Goal: Communication & Community: Connect with others

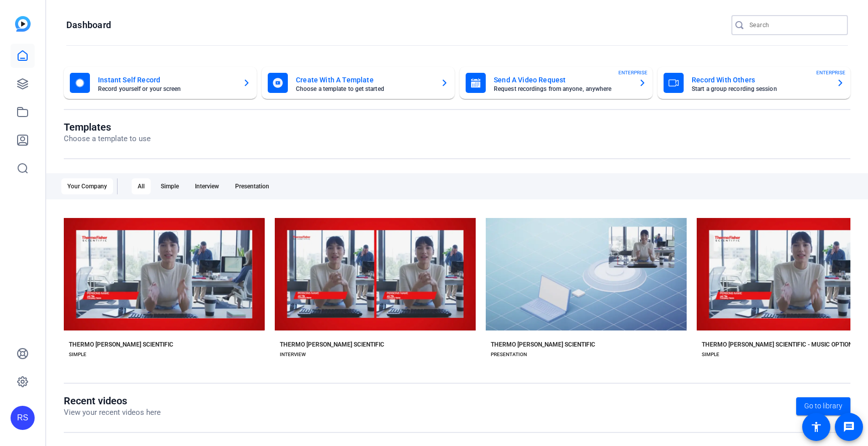
click at [762, 25] on input "Search" at bounding box center [794, 25] width 90 height 12
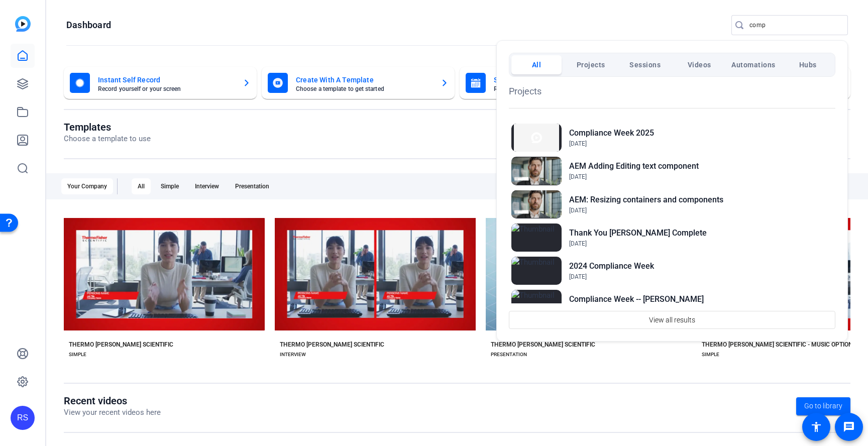
click at [776, 25] on div at bounding box center [434, 223] width 868 height 446
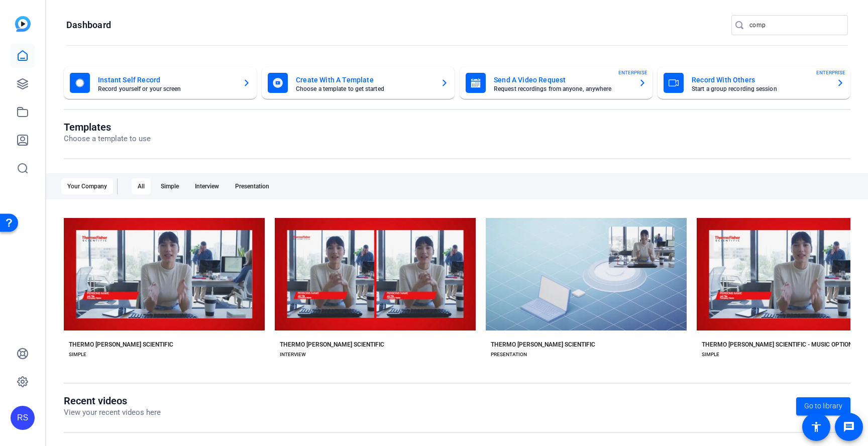
click at [779, 28] on input "comp" at bounding box center [794, 25] width 90 height 12
type input "compliance"
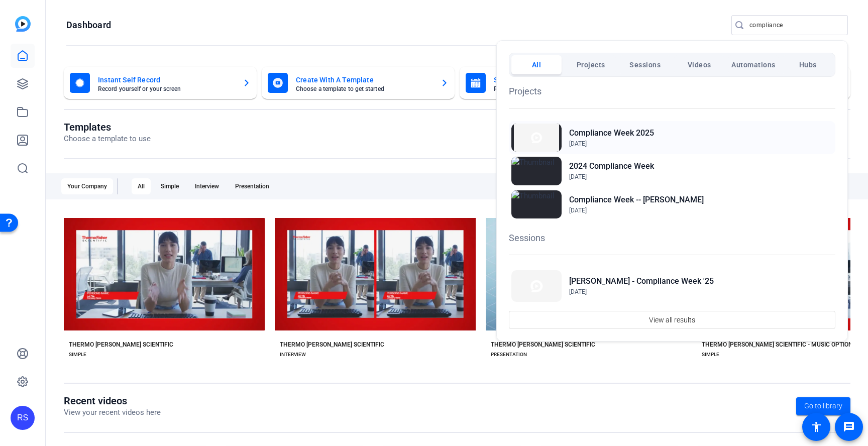
click at [639, 142] on span "Jul 30, 2025" at bounding box center [611, 143] width 85 height 9
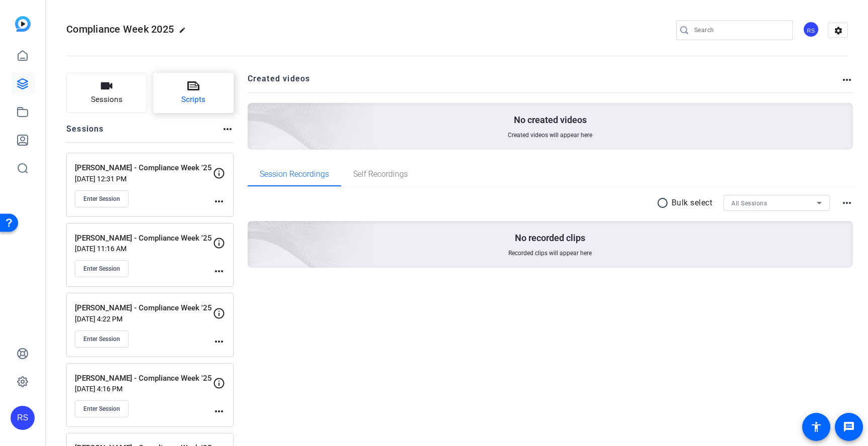
click at [183, 92] on button "Scripts" at bounding box center [193, 93] width 81 height 40
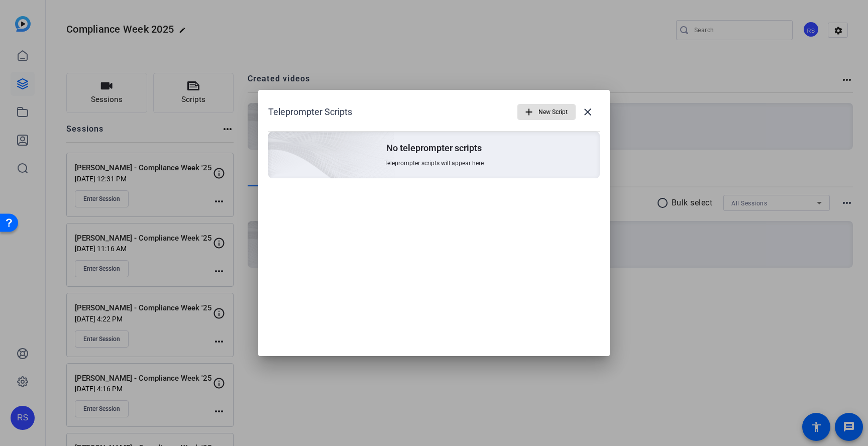
click at [532, 111] on mat-icon "add" at bounding box center [528, 111] width 11 height 11
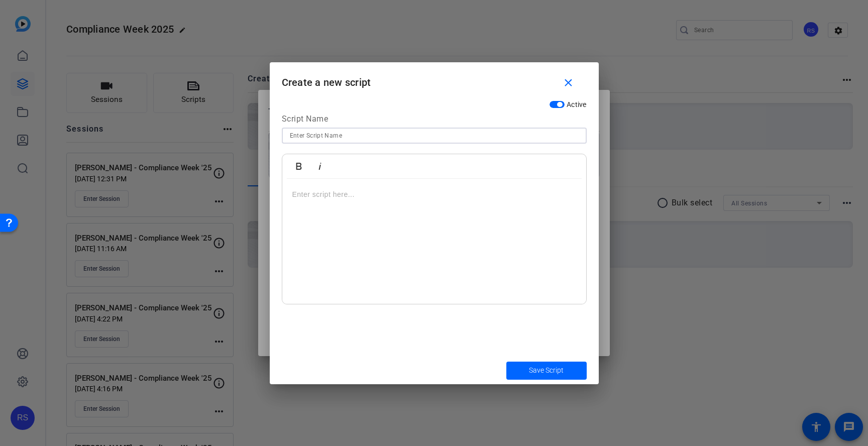
click at [458, 135] on input at bounding box center [434, 136] width 289 height 12
type input "Lisa"
click at [369, 209] on div at bounding box center [434, 242] width 304 height 126
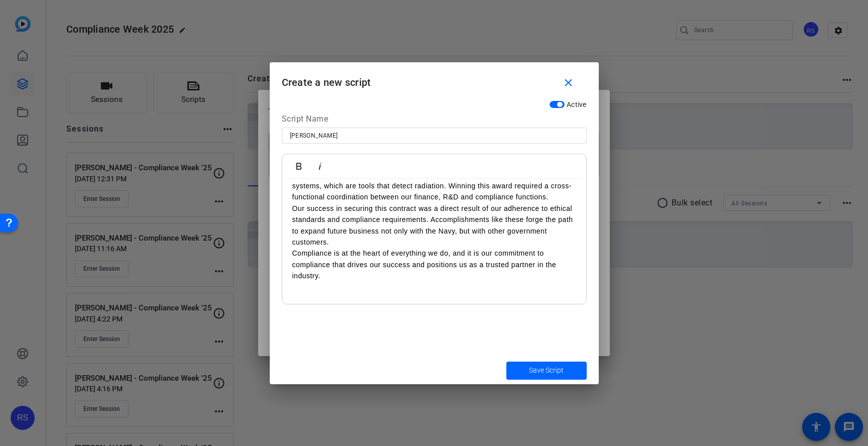
scroll to position [266, 0]
click at [291, 254] on div "Hello! I am excited to talk to you about something vital to our company’s succe…" at bounding box center [434, 108] width 304 height 391
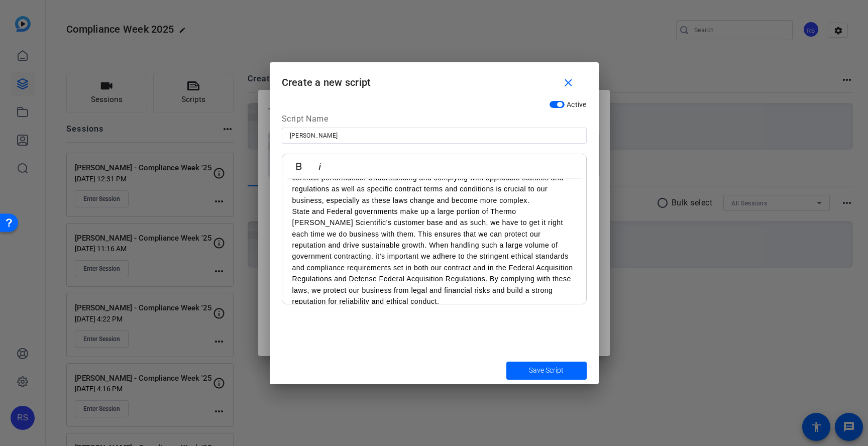
scroll to position [0, 0]
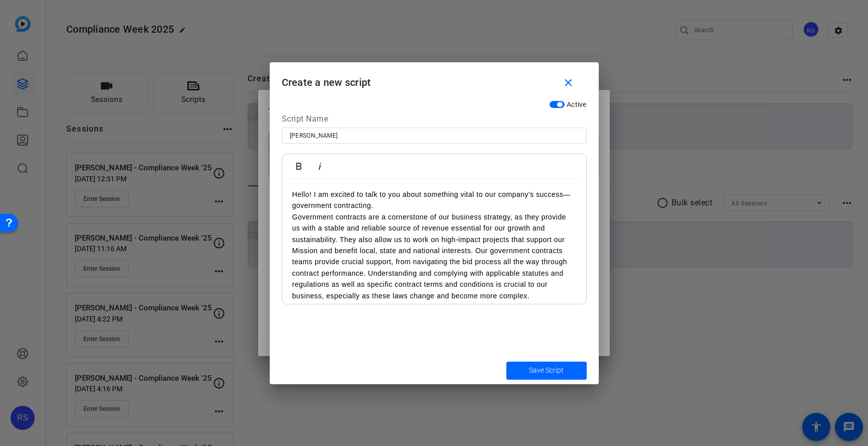
click at [292, 218] on p "Government contracts are a cornerstone of our business strategy, as they provid…" at bounding box center [434, 256] width 284 height 90
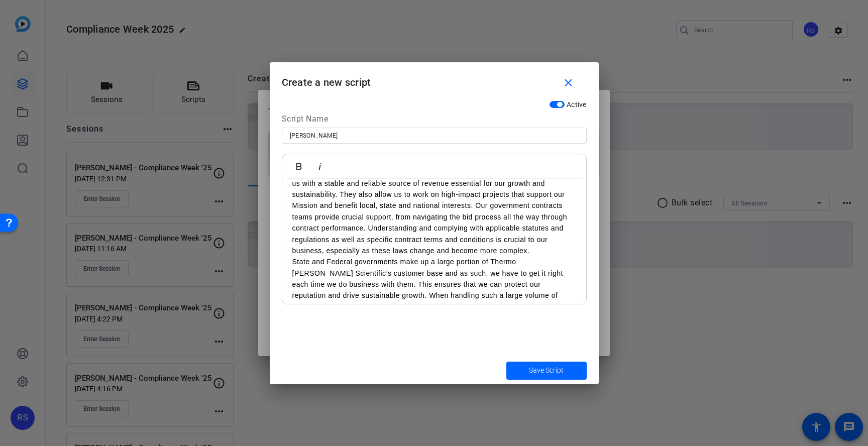
scroll to position [67, 0]
click at [549, 242] on p "Government contracts are a cornerstone of our business strategy, as they provid…" at bounding box center [434, 200] width 284 height 90
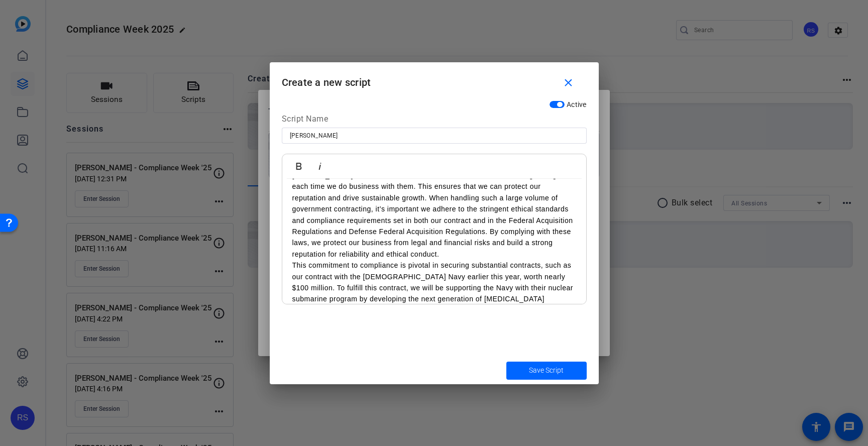
scroll to position [167, 0]
click at [394, 252] on p "State and Federal governments make up a large portion of Thermo Fisher Scientif…" at bounding box center [434, 207] width 284 height 101
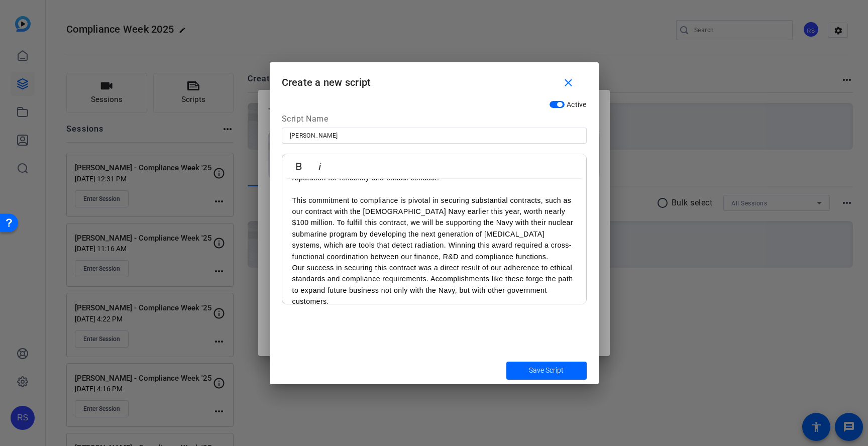
scroll to position [245, 0]
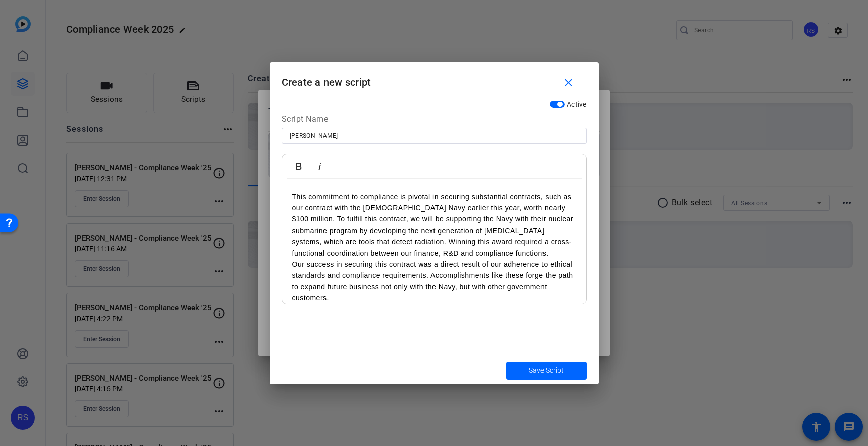
click at [545, 206] on p "This commitment to compliance is pivotal in securing substantial contracts, suc…" at bounding box center [434, 224] width 284 height 67
click at [472, 248] on p "This commitment to compliance is pivotal in securing substantial contracts, suc…" at bounding box center [434, 224] width 284 height 67
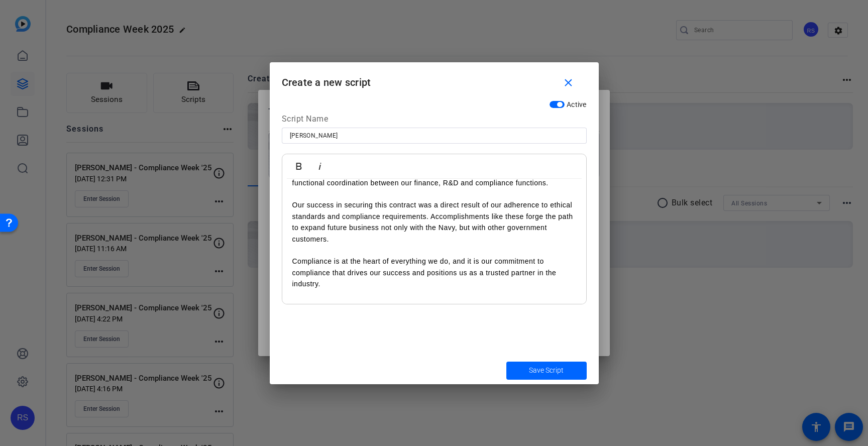
scroll to position [316, 0]
click at [291, 263] on div "Hello! I am excited to talk to you about something vital to our company’s succe…" at bounding box center [434, 87] width 304 height 448
click at [364, 296] on p "​" at bounding box center [434, 294] width 284 height 11
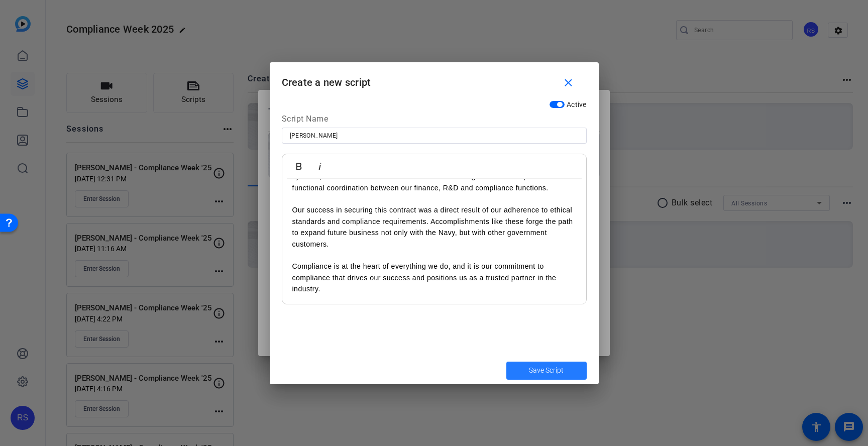
click at [547, 372] on span "Save Script" at bounding box center [546, 370] width 35 height 11
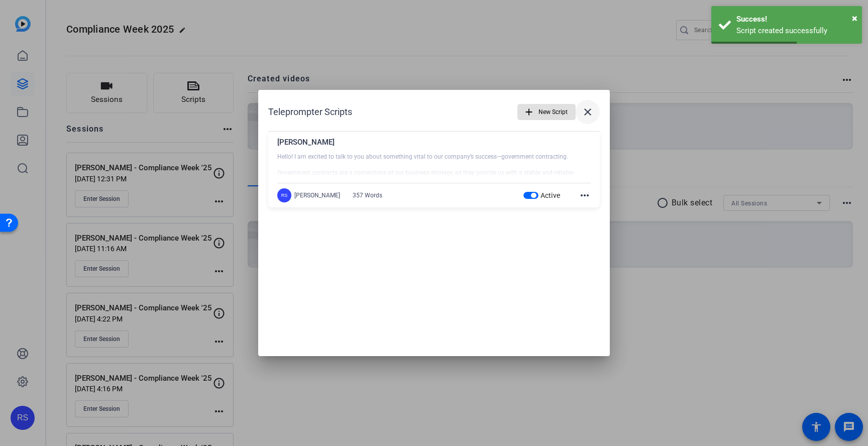
click at [589, 112] on mat-icon "close" at bounding box center [588, 112] width 12 height 12
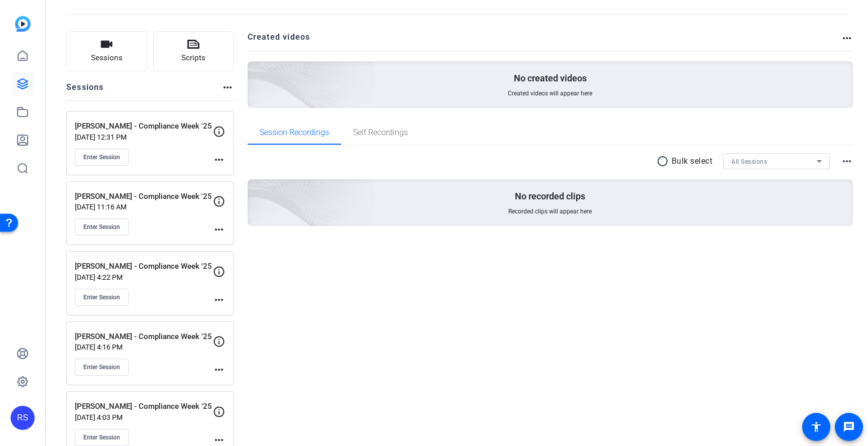
scroll to position [52, 0]
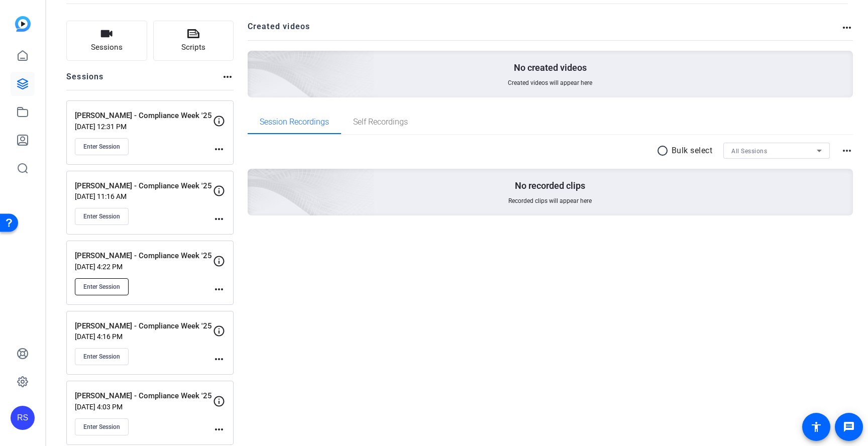
click at [117, 281] on button "Enter Session" at bounding box center [102, 286] width 54 height 17
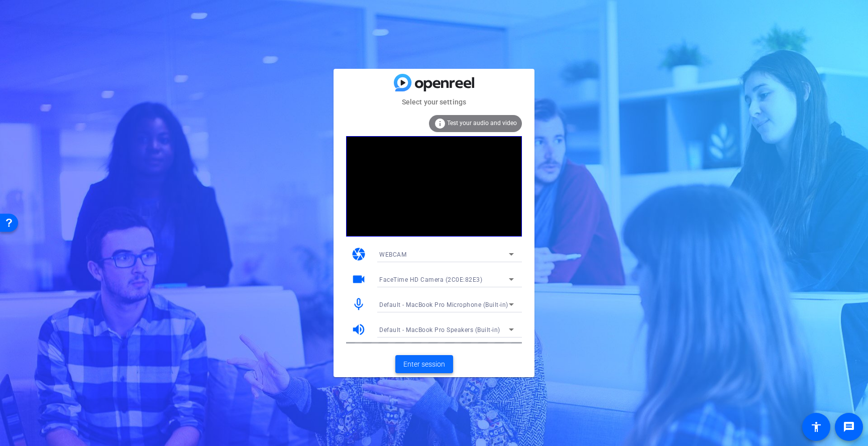
click at [440, 365] on span "Enter session" at bounding box center [424, 364] width 42 height 11
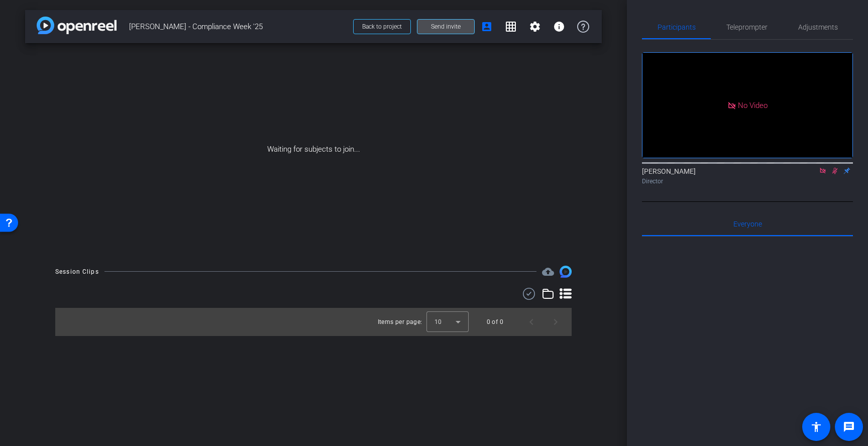
click at [454, 23] on span "Send invite" at bounding box center [446, 27] width 30 height 8
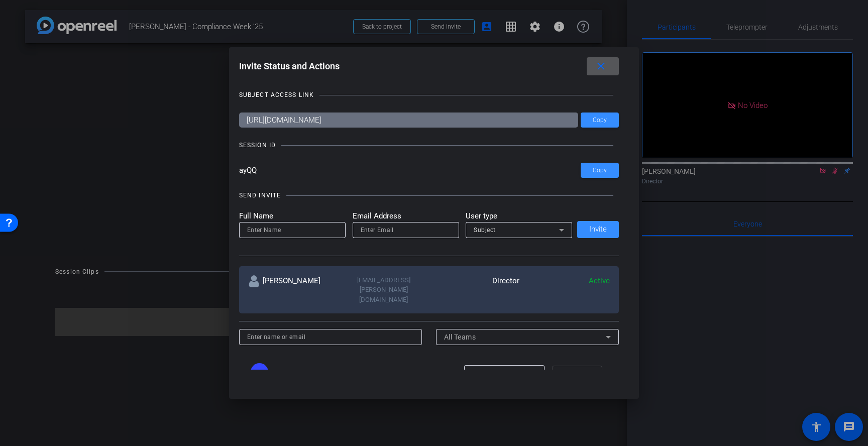
click at [370, 233] on input "email" at bounding box center [406, 230] width 90 height 12
paste input "[PERSON_NAME][EMAIL_ADDRESS][PERSON_NAME][DOMAIN_NAME]"
type input "[PERSON_NAME][EMAIL_ADDRESS][PERSON_NAME][DOMAIN_NAME]"
click at [285, 225] on input at bounding box center [292, 230] width 90 height 12
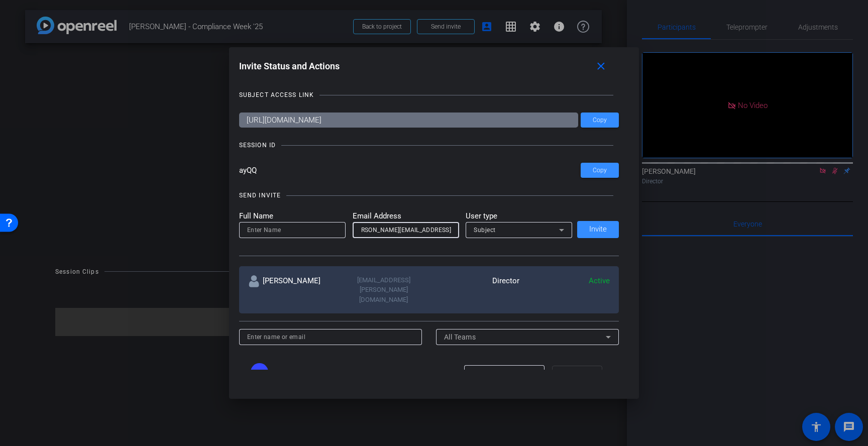
scroll to position [0, 0]
type input "[PERSON_NAME]"
click at [542, 235] on div "Subject" at bounding box center [516, 230] width 85 height 13
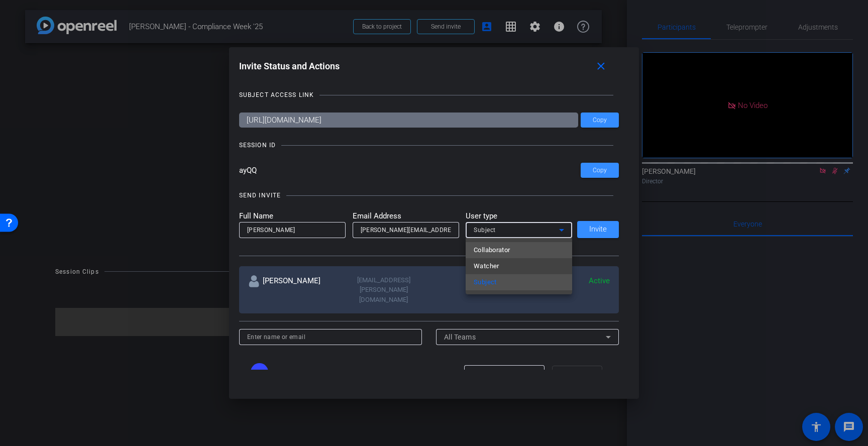
click at [533, 251] on mat-option "Collaborator" at bounding box center [519, 250] width 106 height 16
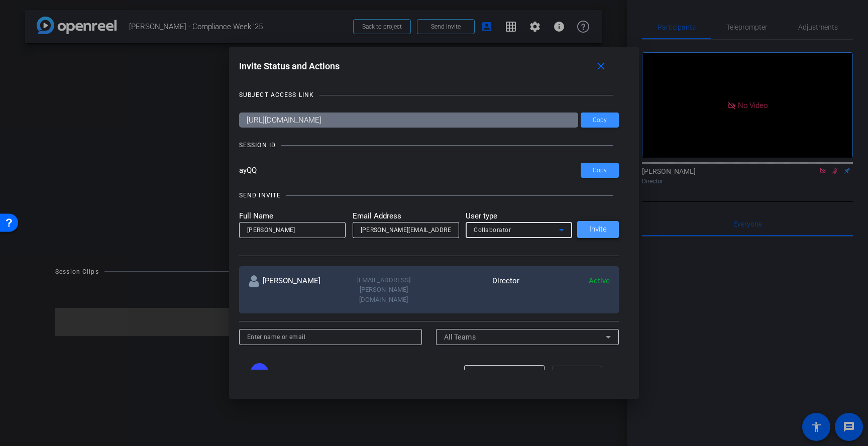
click at [607, 230] on span at bounding box center [598, 229] width 42 height 24
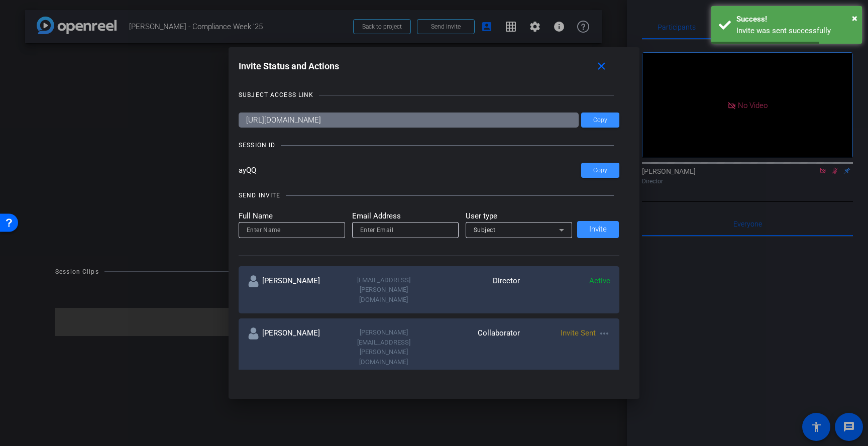
click at [329, 235] on input at bounding box center [292, 230] width 90 height 12
type input "[PERSON_NAME]"
click at [372, 235] on input "email" at bounding box center [405, 230] width 90 height 12
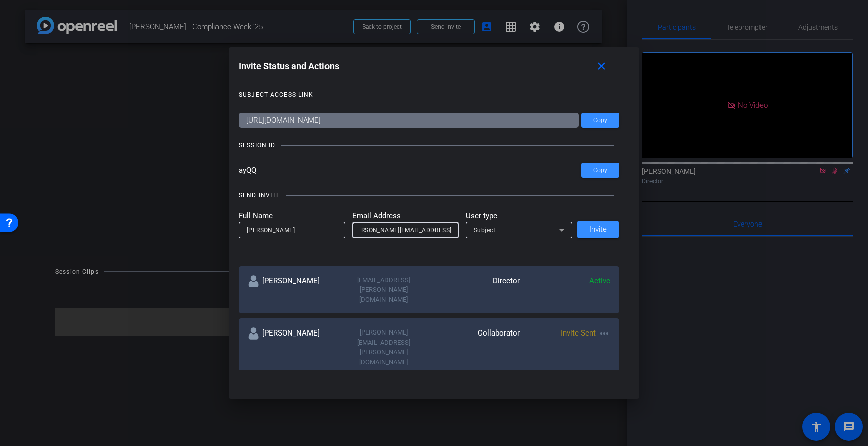
scroll to position [0, 14]
type input "[PERSON_NAME][EMAIL_ADDRESS][DOMAIN_NAME]"
click at [535, 232] on div "Subject" at bounding box center [516, 230] width 85 height 13
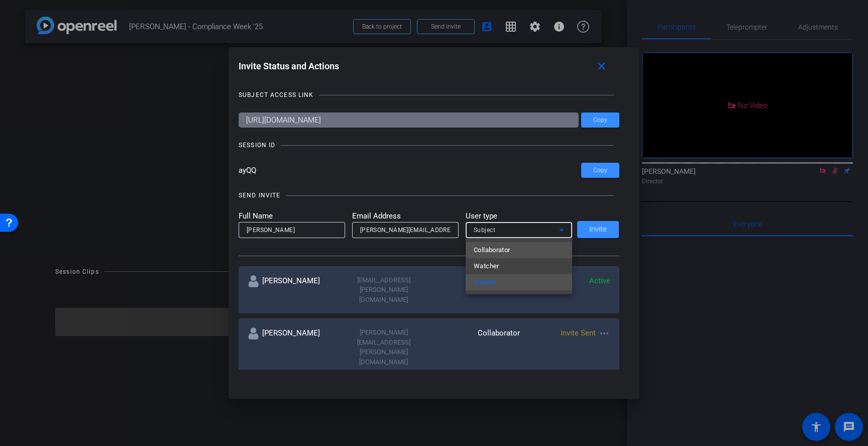
click at [529, 249] on mat-option "Collaborator" at bounding box center [519, 250] width 106 height 16
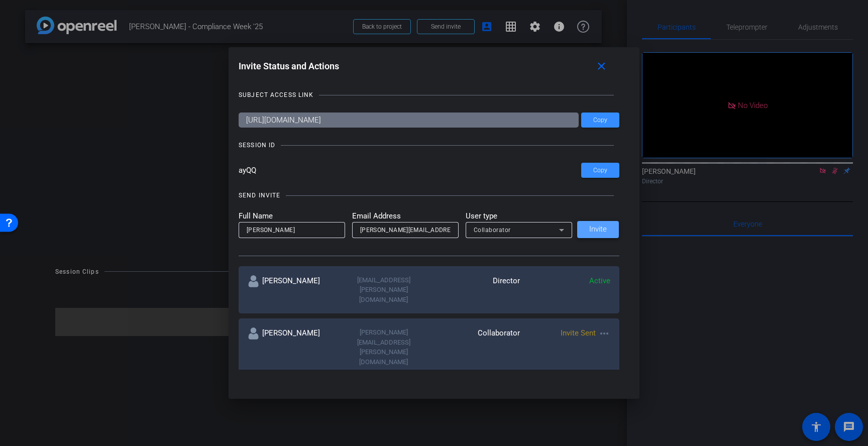
click at [601, 227] on span "Invite" at bounding box center [598, 230] width 18 height 8
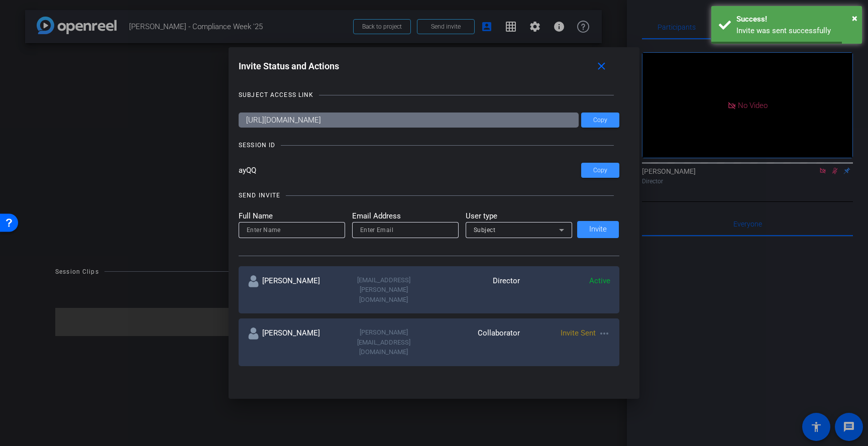
click at [323, 234] on input at bounding box center [292, 230] width 90 height 12
type input "[PERSON_NAME]"
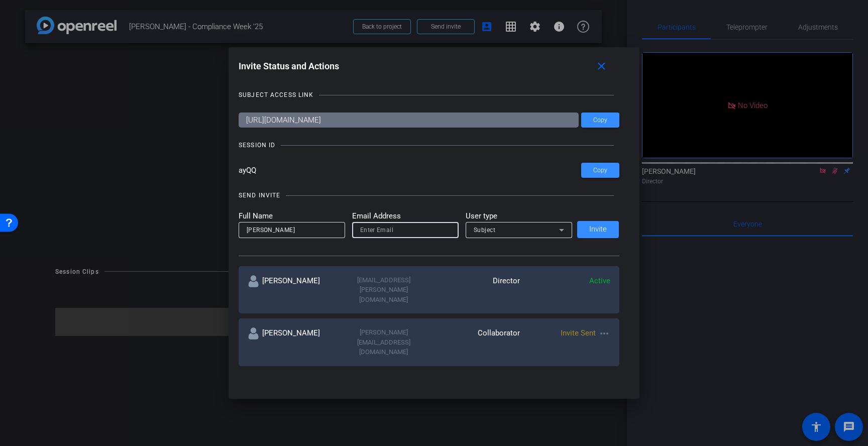
click at [395, 232] on input "email" at bounding box center [405, 230] width 90 height 12
paste input "[PERSON_NAME][EMAIL_ADDRESS][DOMAIN_NAME]"
type input "[PERSON_NAME][EMAIL_ADDRESS][DOMAIN_NAME]"
click at [301, 229] on input "[PERSON_NAME]" at bounding box center [292, 230] width 90 height 12
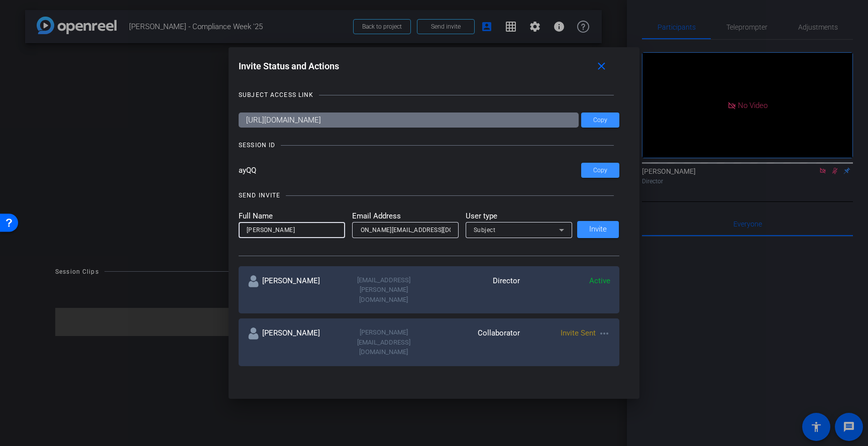
scroll to position [0, 0]
type input "[DEMOGRAPHIC_DATA][PERSON_NAME]"
click at [533, 227] on div "Subject" at bounding box center [516, 230] width 85 height 13
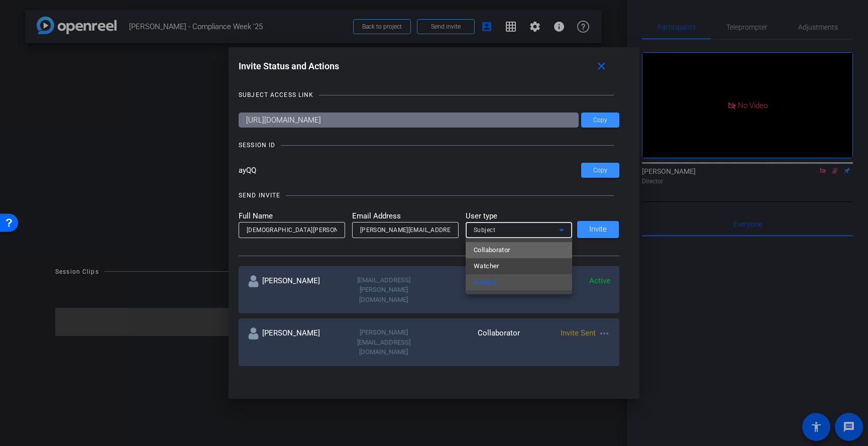
click at [528, 246] on mat-option "Collaborator" at bounding box center [519, 250] width 106 height 16
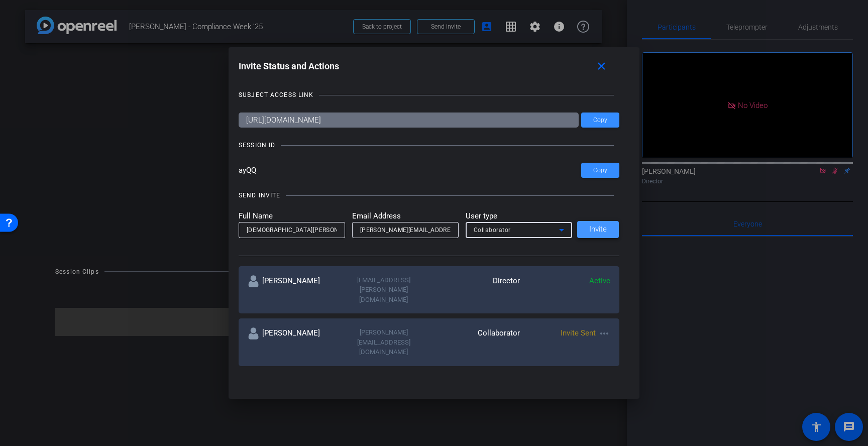
click at [590, 228] on span "Invite" at bounding box center [598, 230] width 18 height 8
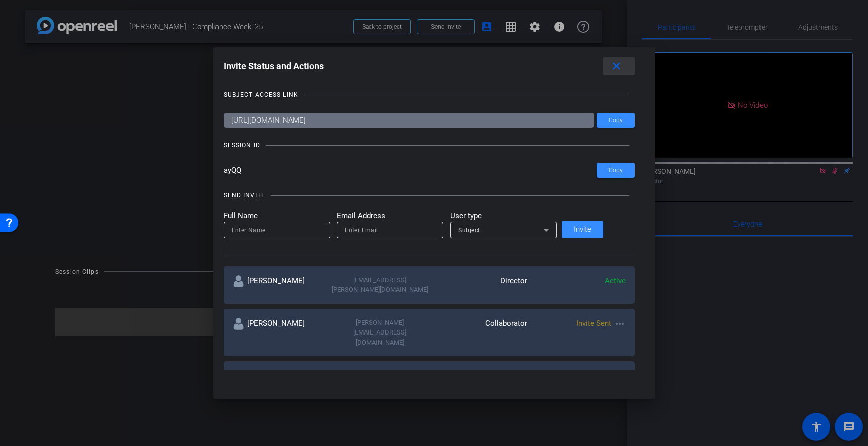
click at [603, 62] on span at bounding box center [619, 66] width 32 height 24
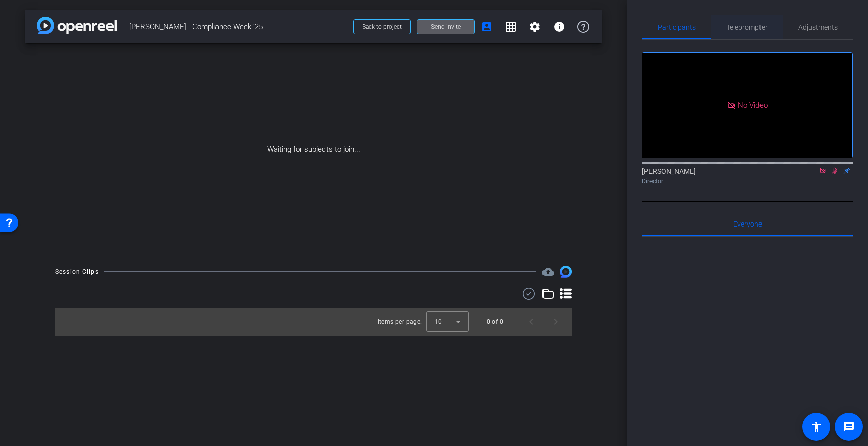
click at [754, 31] on span "Teleprompter" at bounding box center [746, 27] width 41 height 24
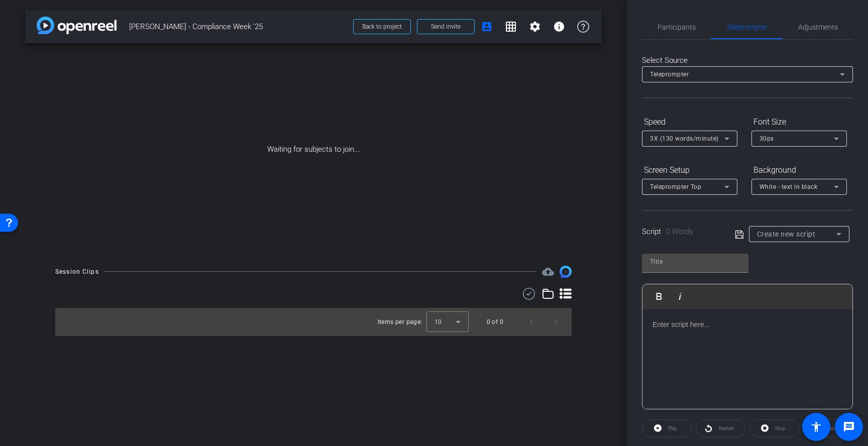
click at [800, 190] on span "White - text in black" at bounding box center [788, 186] width 58 height 7
click at [795, 231] on div "Black - text in white" at bounding box center [788, 226] width 59 height 12
click at [709, 139] on span "3X (130 words/minute)" at bounding box center [684, 138] width 69 height 7
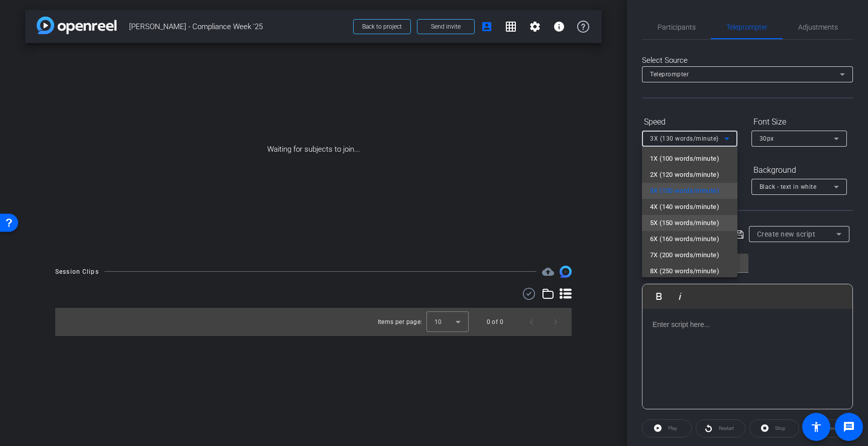
click at [686, 219] on span "5X (150 words/minute)" at bounding box center [684, 223] width 69 height 12
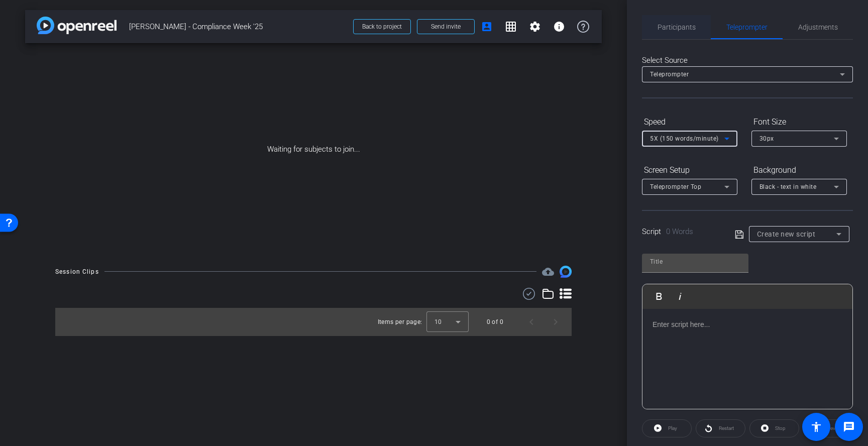
click at [670, 24] on span "Participants" at bounding box center [676, 27] width 38 height 7
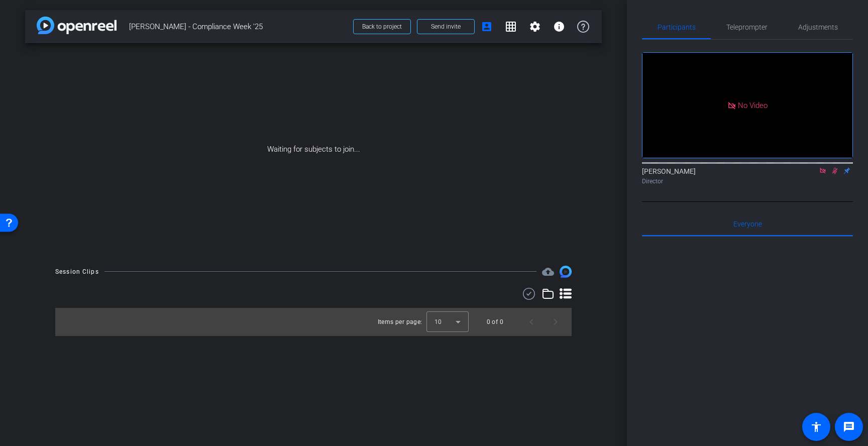
click at [823, 167] on icon at bounding box center [823, 170] width 8 height 7
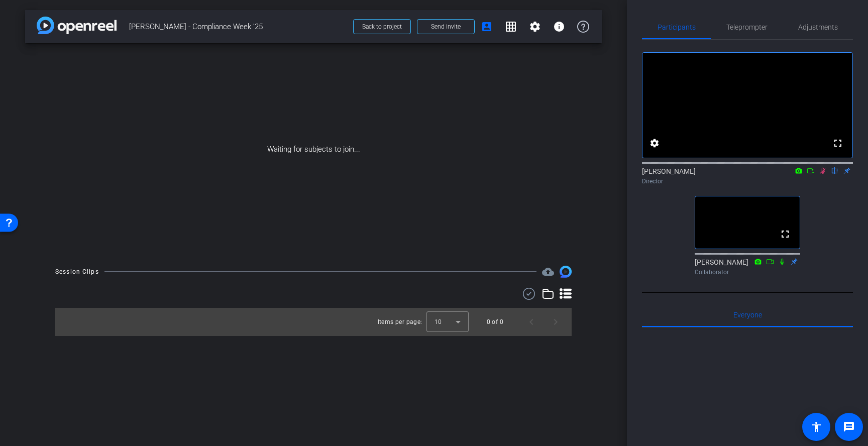
click at [822, 174] on icon at bounding box center [823, 170] width 8 height 7
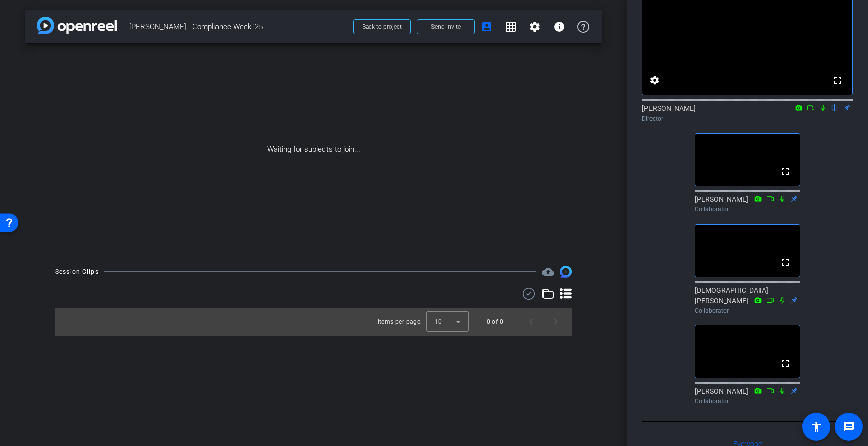
scroll to position [62, 0]
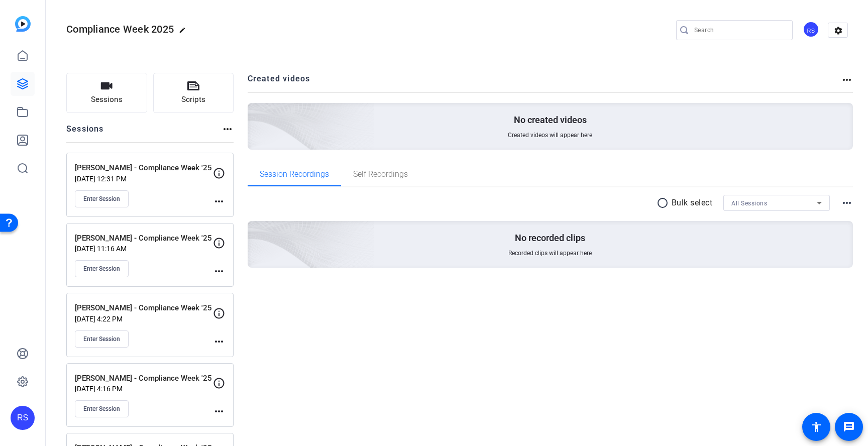
scroll to position [52, 0]
